Goal: Information Seeking & Learning: Learn about a topic

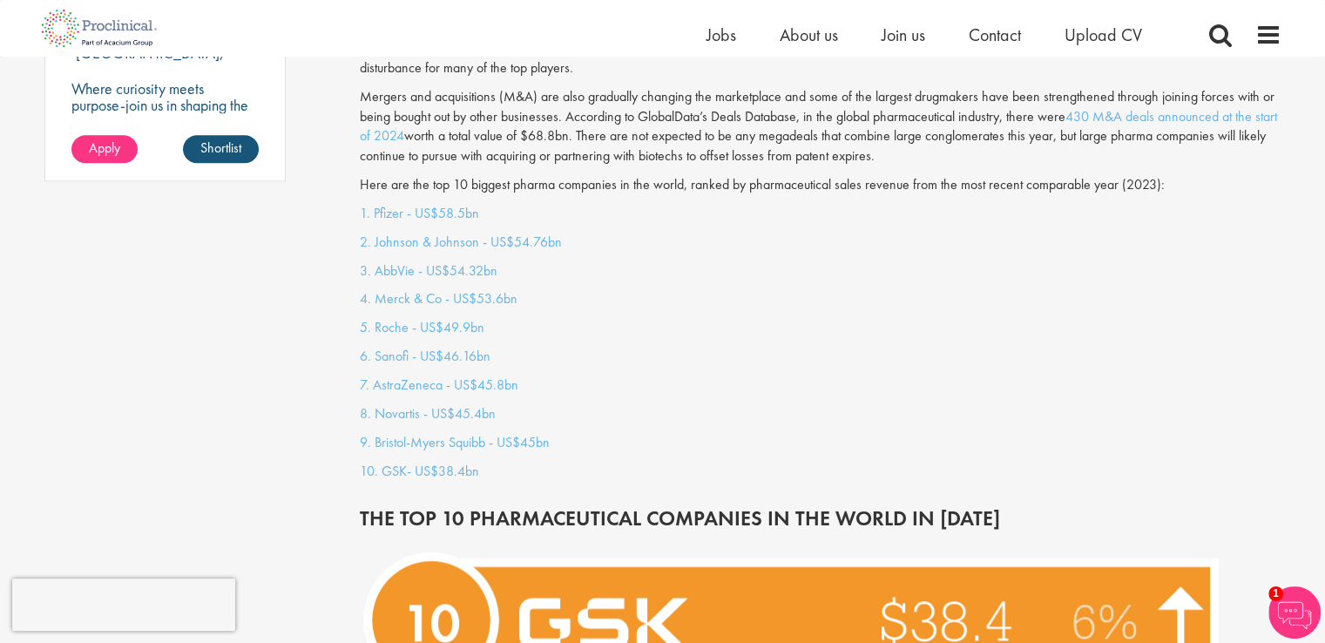
drag, startPoint x: 325, startPoint y: 187, endPoint x: 295, endPoint y: 204, distance: 33.9
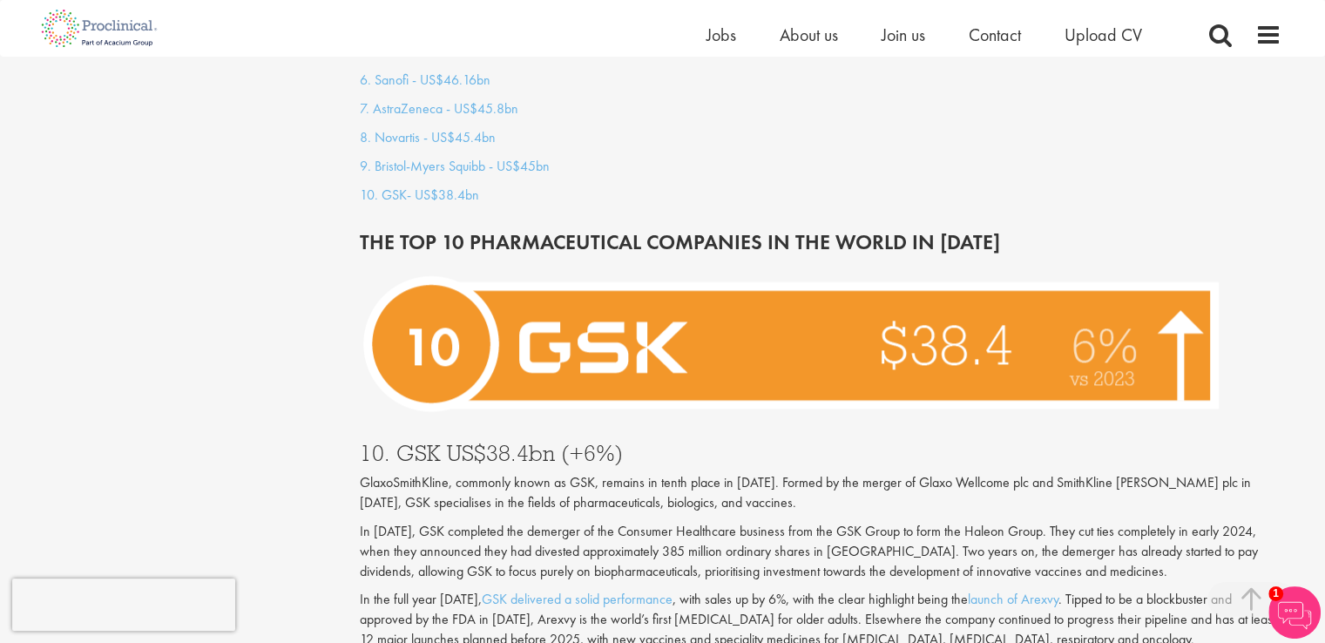
scroll to position [1861, 0]
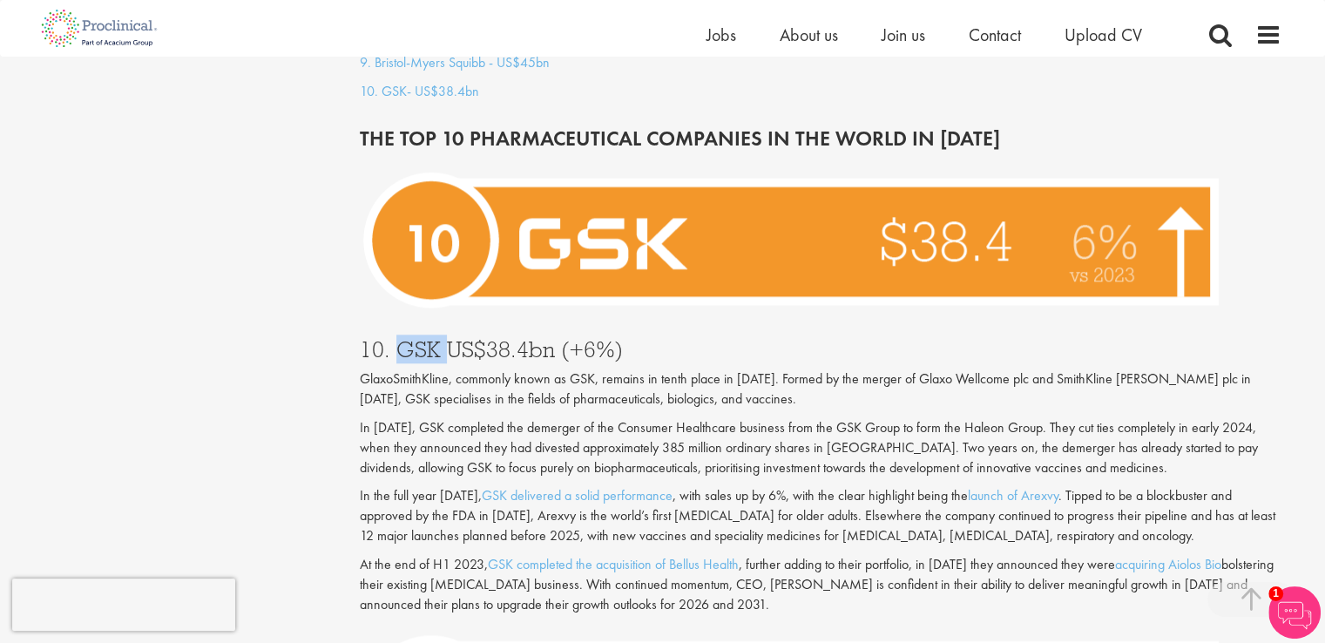
drag, startPoint x: 397, startPoint y: 333, endPoint x: 443, endPoint y: 328, distance: 45.5
click at [443, 338] on h3 "10. GSK US$38.4bn (+6%)" at bounding box center [821, 349] width 922 height 23
copy h3 "GSK"
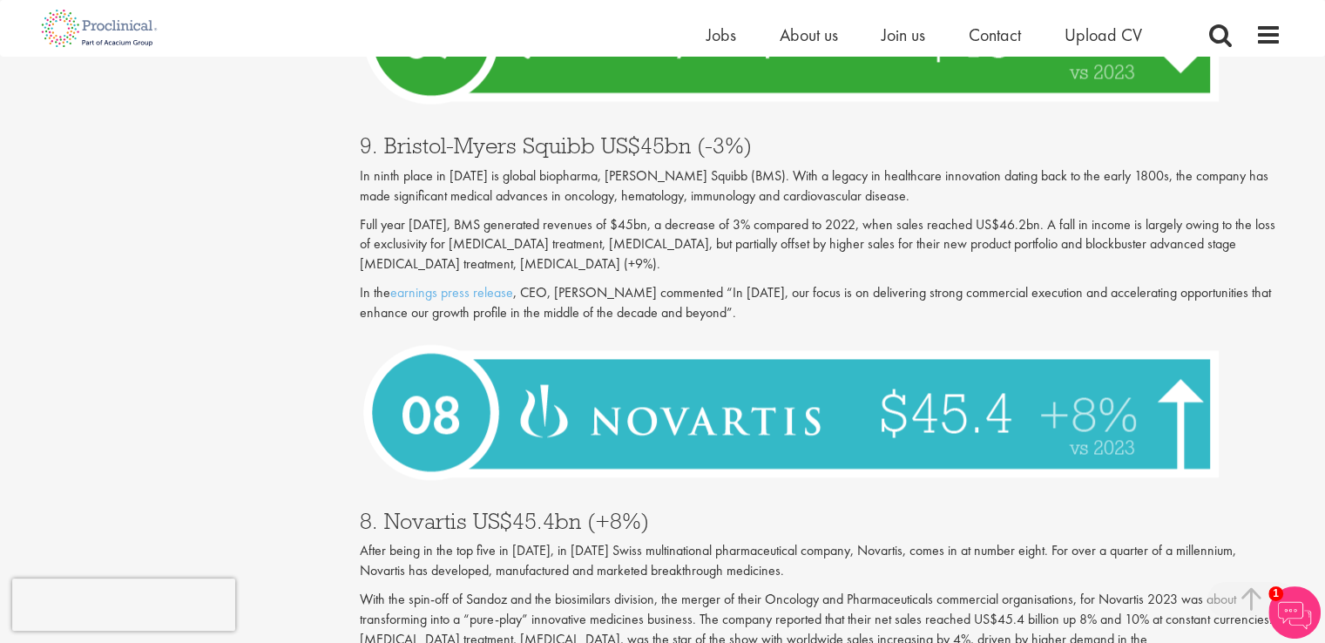
scroll to position [2558, 0]
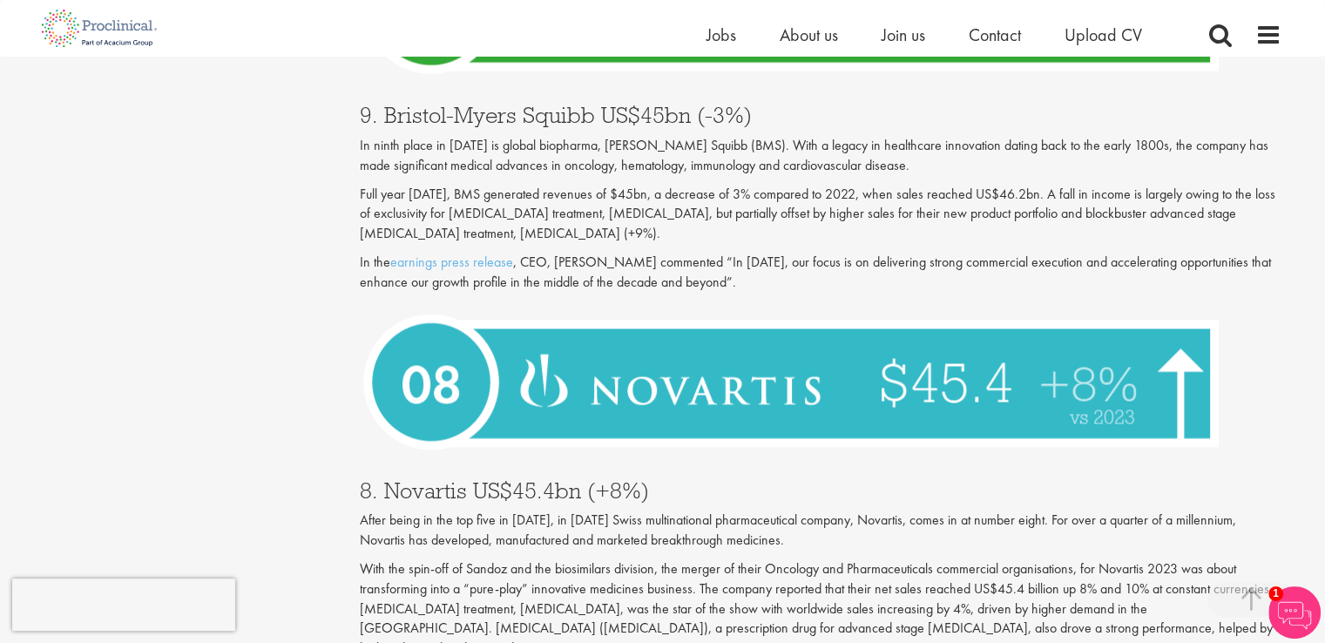
click at [396, 104] on h3 "9. Bristol-Myers Squibb US$45bn (-3%)" at bounding box center [821, 115] width 922 height 23
click at [397, 104] on h3 "9. Bristol-Myers Squibb US$45bn (-3%)" at bounding box center [821, 115] width 922 height 23
click at [552, 104] on h3 "9. Bristol-Myers Squibb US$45bn (-3%)" at bounding box center [821, 115] width 922 height 23
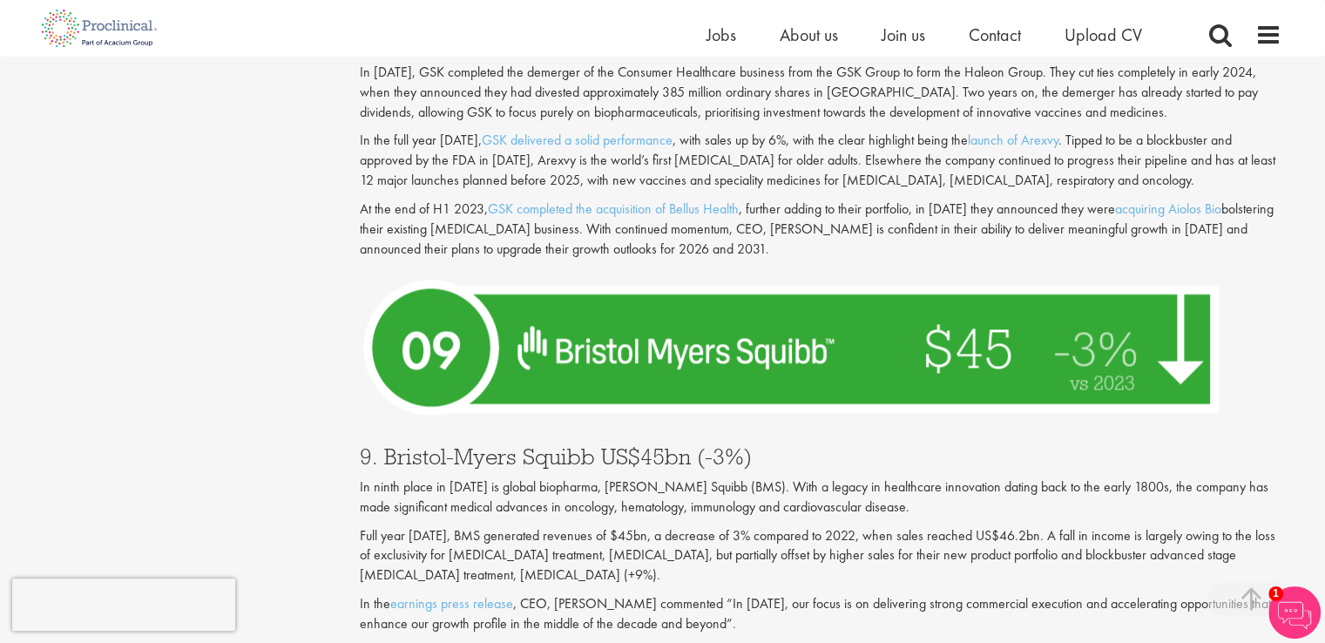
scroll to position [2358, 0]
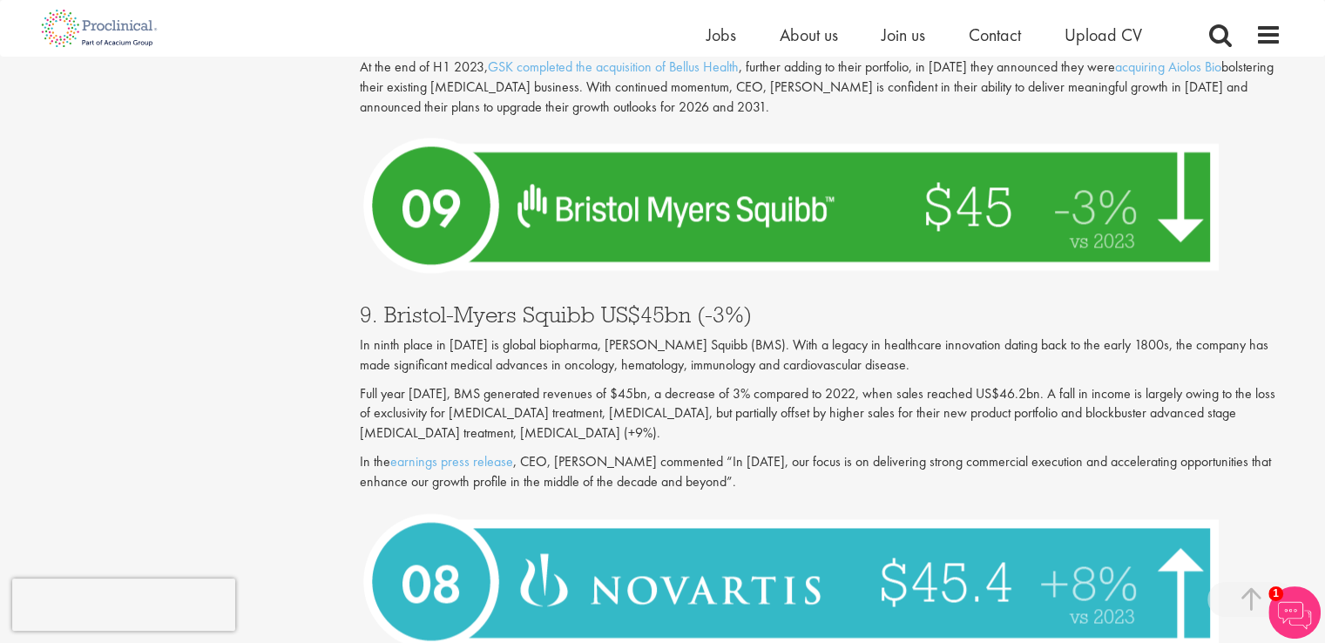
click at [415, 286] on div "9. [PERSON_NAME] Squibb US$45bn (-3%) In ninth place in [DATE] is global biopha…" at bounding box center [821, 393] width 948 height 214
click at [562, 304] on h3 "9. Bristol-Myers Squibb US$45bn (-3%)" at bounding box center [821, 314] width 922 height 23
copy h3 "[PERSON_NAME] Squibb"
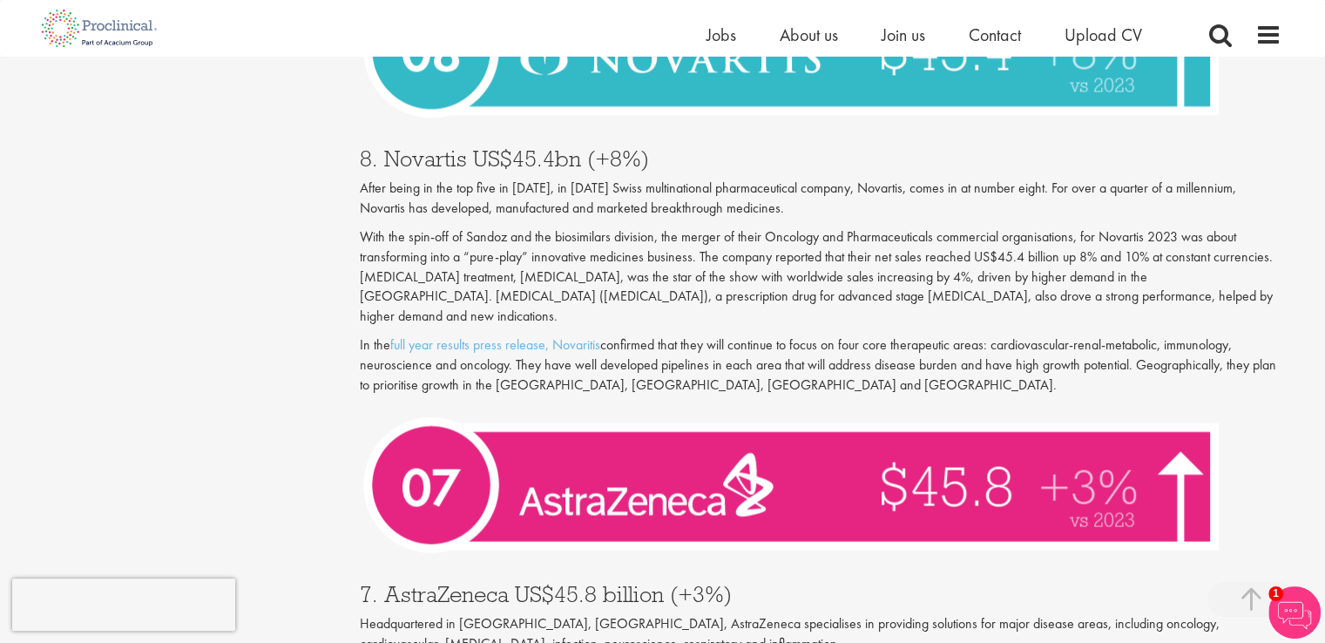
scroll to position [2968, 0]
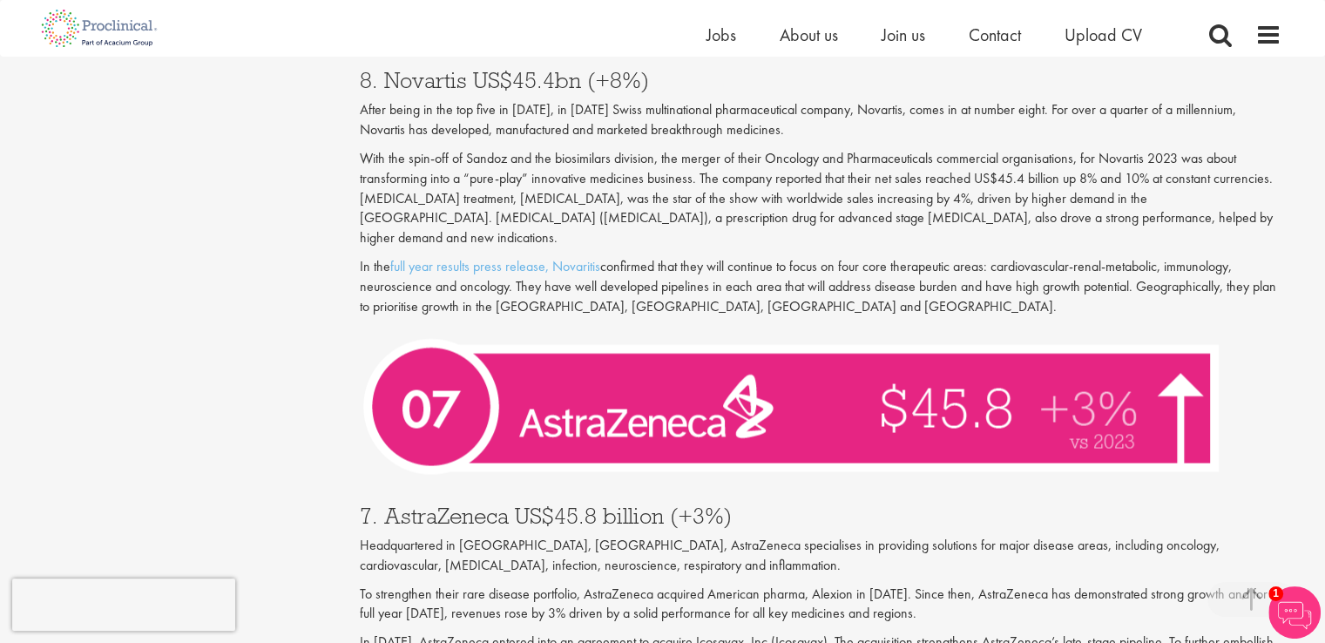
click at [404, 504] on h3 "7. AstraZeneca US$45.8 billion (+3%)" at bounding box center [821, 515] width 922 height 23
drag, startPoint x: 404, startPoint y: 484, endPoint x: 424, endPoint y: 487, distance: 20.3
click at [408, 504] on h3 "7. AstraZeneca US$45.8 billion (+3%)" at bounding box center [821, 515] width 922 height 23
copy h3 "AstraZeneca"
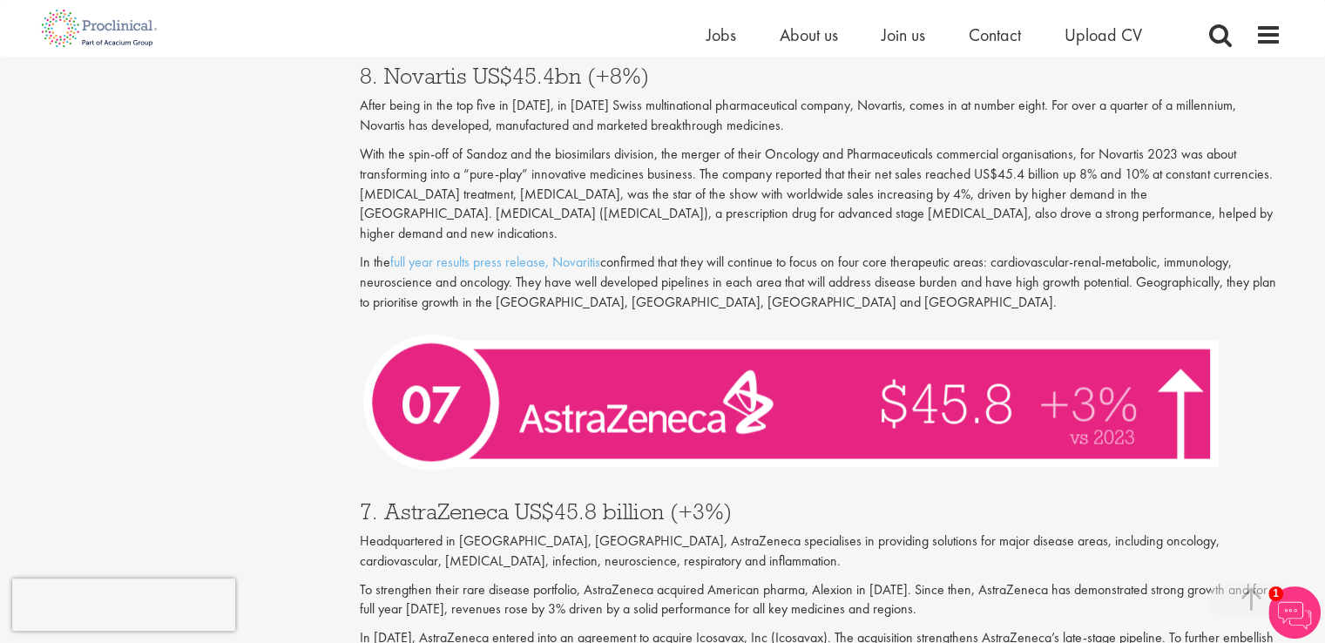
scroll to position [3491, 0]
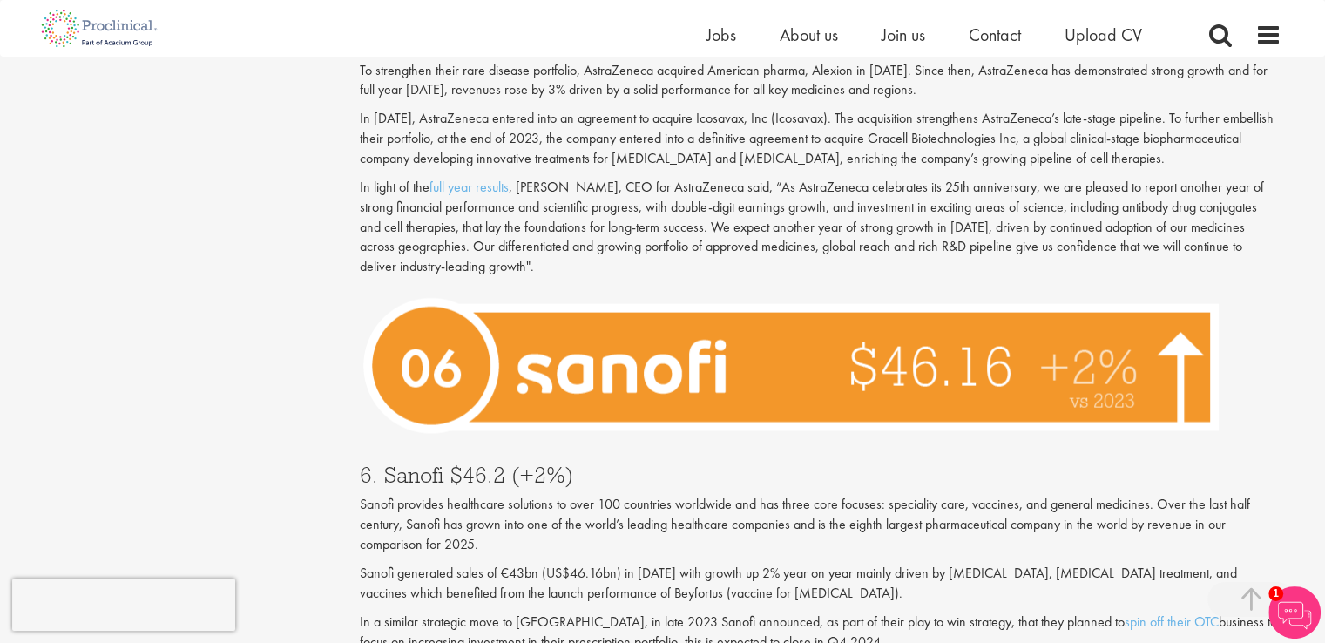
click at [395, 464] on h3 "6. Sanofi $46.2 (+2%)" at bounding box center [821, 475] width 922 height 23
copy h3 "Sanofi"
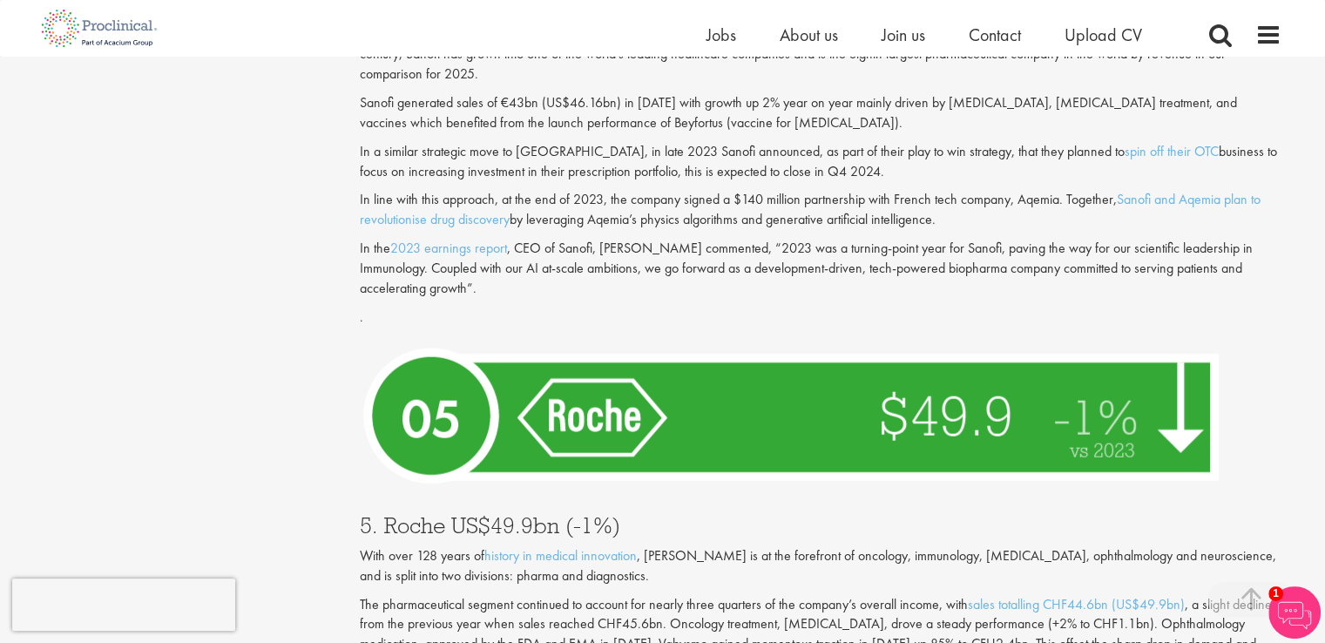
scroll to position [4188, 0]
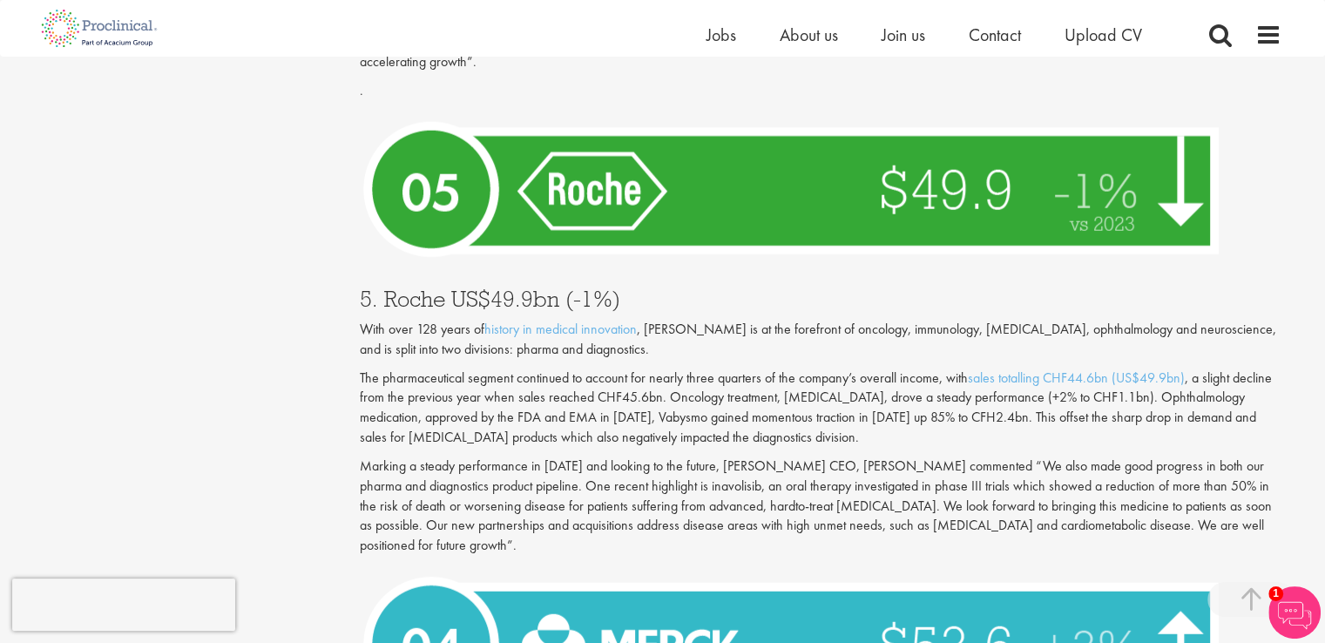
click at [411, 288] on h3 "5. Roche US$49.9bn (-1%)" at bounding box center [821, 299] width 922 height 23
click at [412, 288] on h3 "5. Roche US$49.9bn (-1%)" at bounding box center [821, 299] width 922 height 23
copy h3 "Roche"
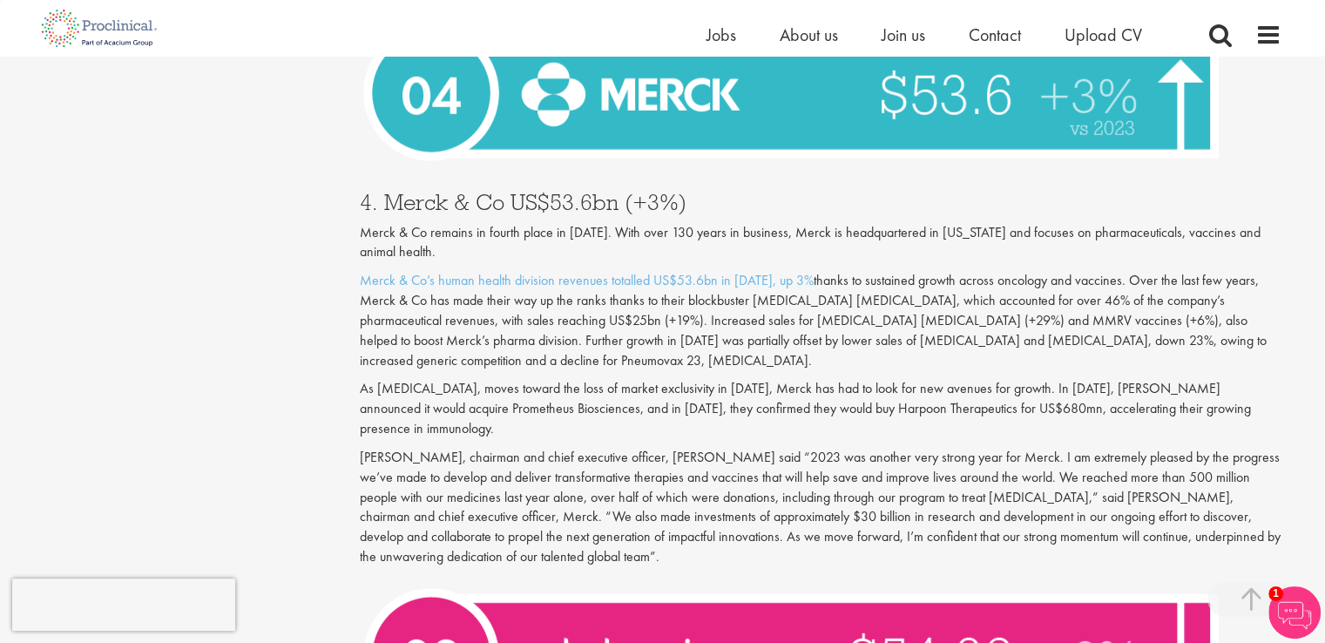
scroll to position [4798, 0]
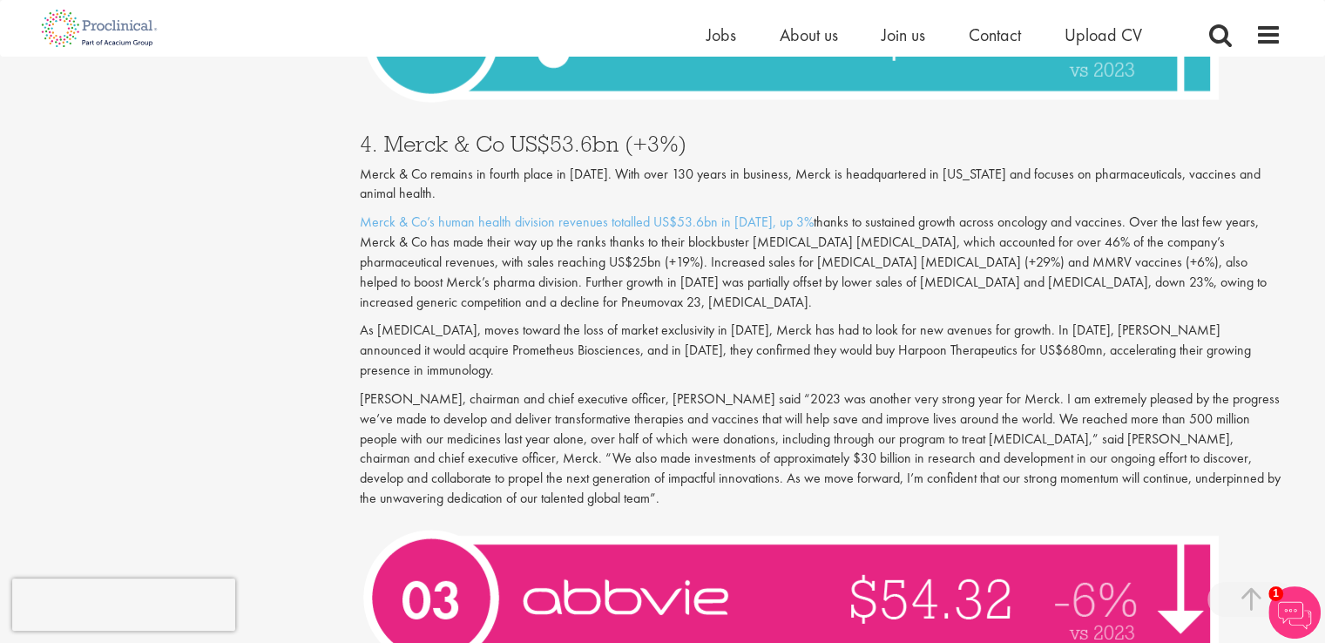
click at [415, 132] on h3 "4. Merck & Co US$53.6bn (+3%)" at bounding box center [821, 143] width 922 height 23
drag, startPoint x: 415, startPoint y: 105, endPoint x: 487, endPoint y: 105, distance: 72.3
click at [418, 132] on h3 "4. Merck & Co US$53.6bn (+3%)" at bounding box center [821, 143] width 922 height 23
copy h3 "Merck"
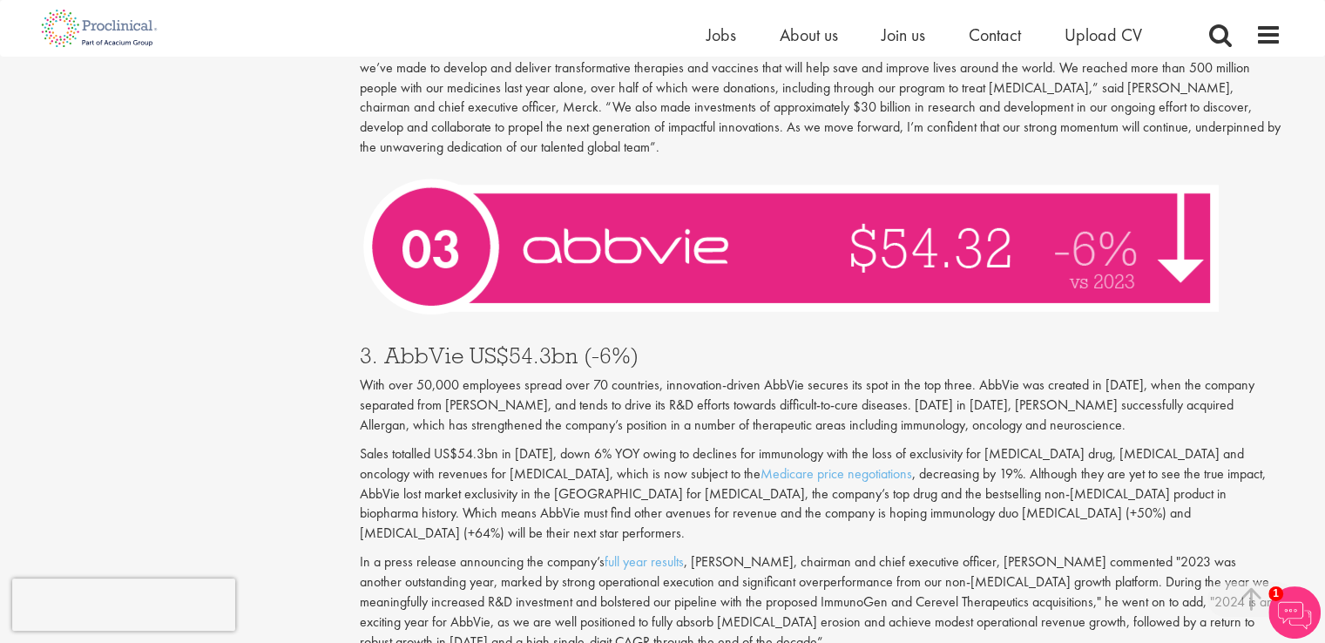
scroll to position [5321, 0]
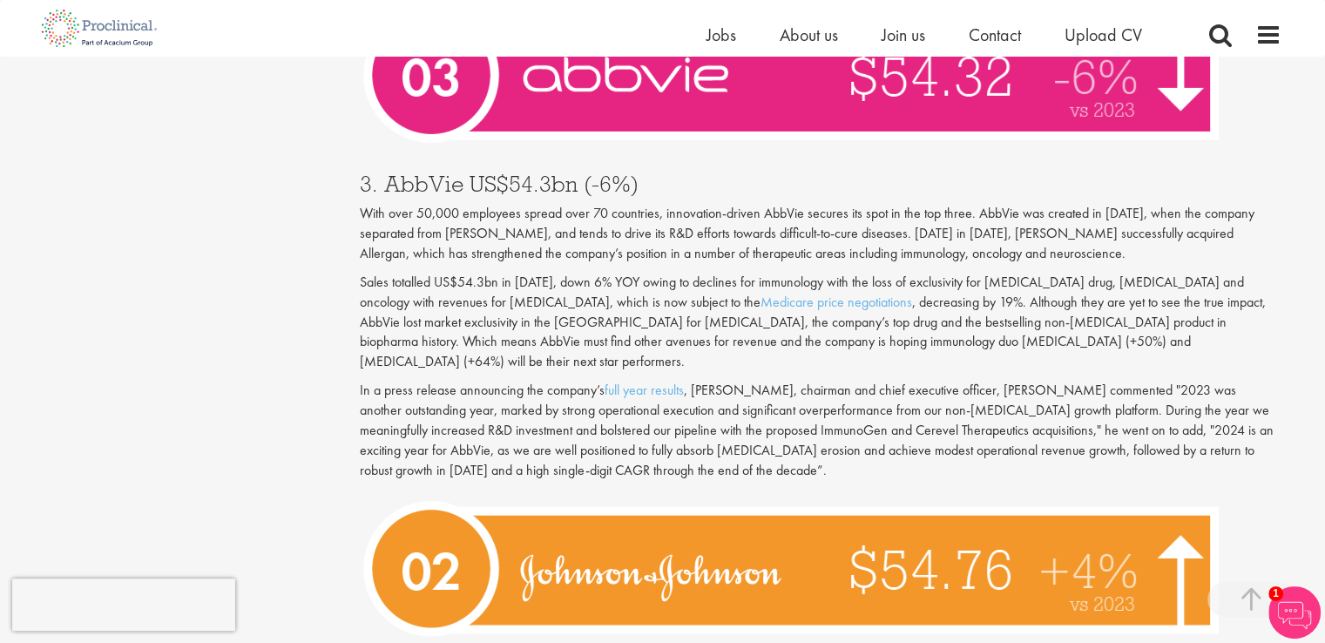
click at [414, 173] on h3 "3. AbbVie US$54.3bn (-6%)" at bounding box center [821, 184] width 922 height 23
copy h3 "AbbVie"
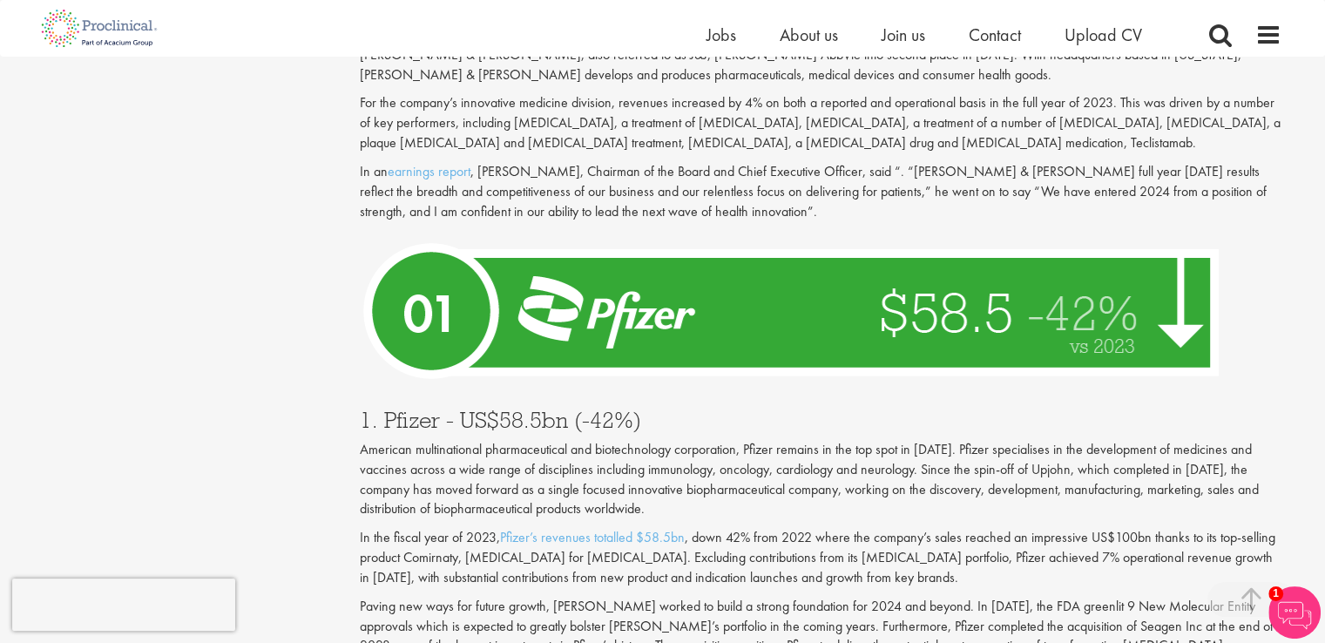
scroll to position [6105, 0]
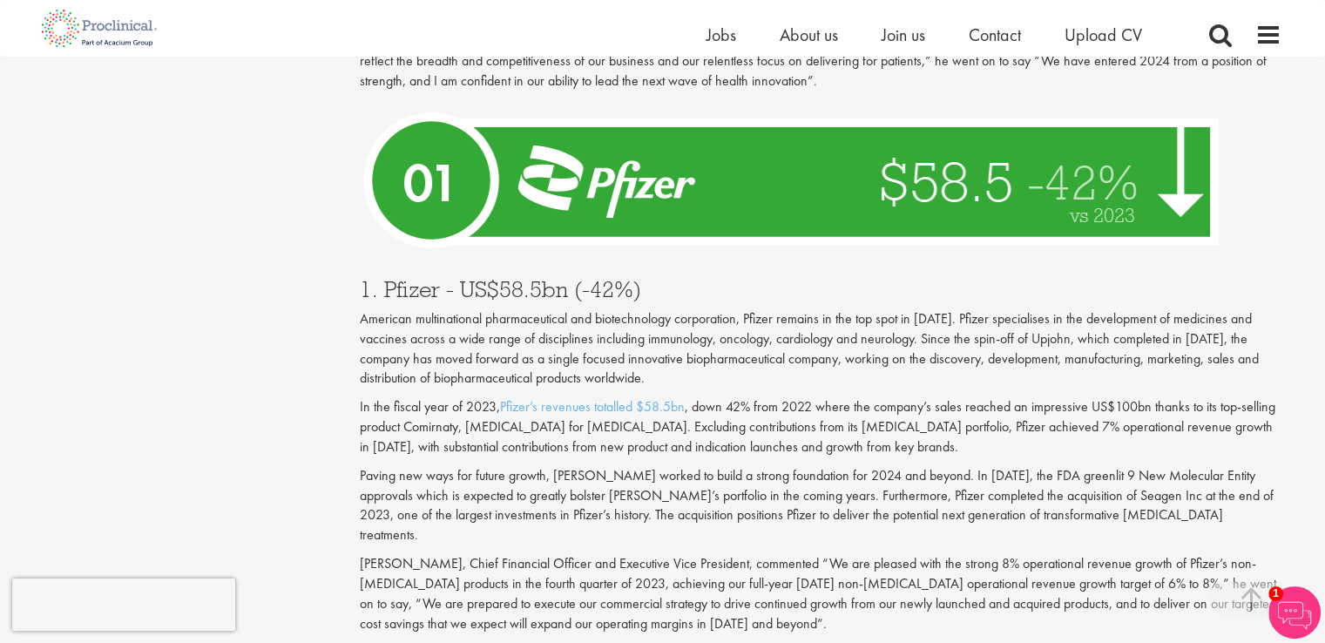
click at [413, 278] on h3 "1. Pfizer - US$58.5bn (-42%)" at bounding box center [821, 289] width 922 height 23
copy h3 "Pfizer"
